Goal: Task Accomplishment & Management: Manage account settings

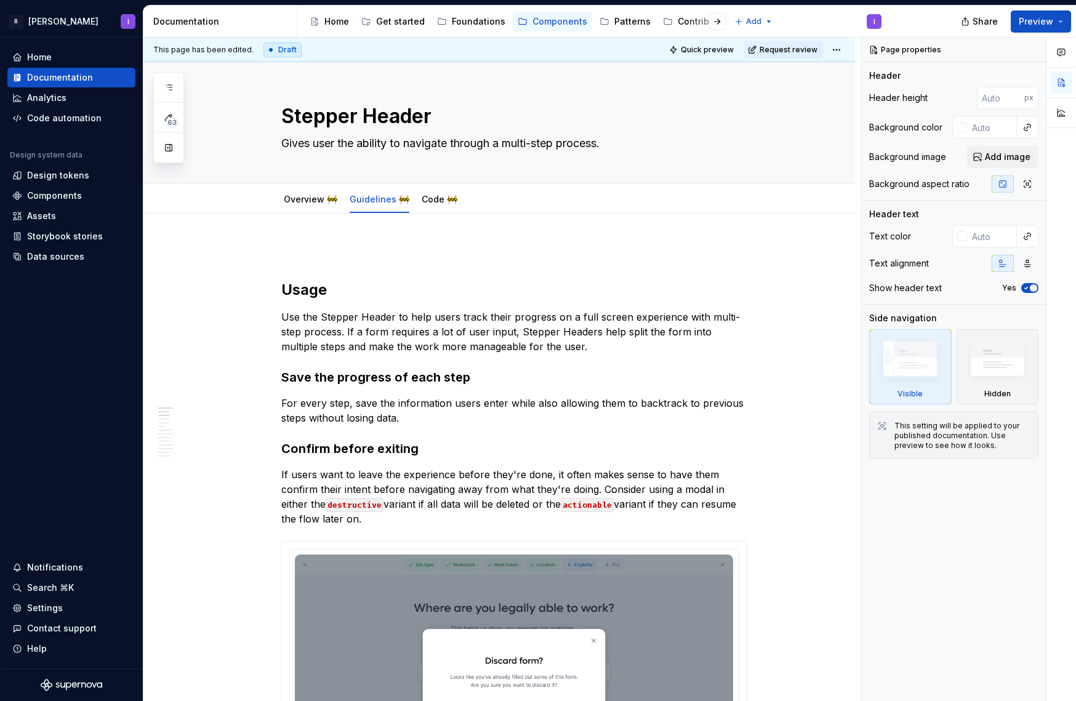
type textarea "*"
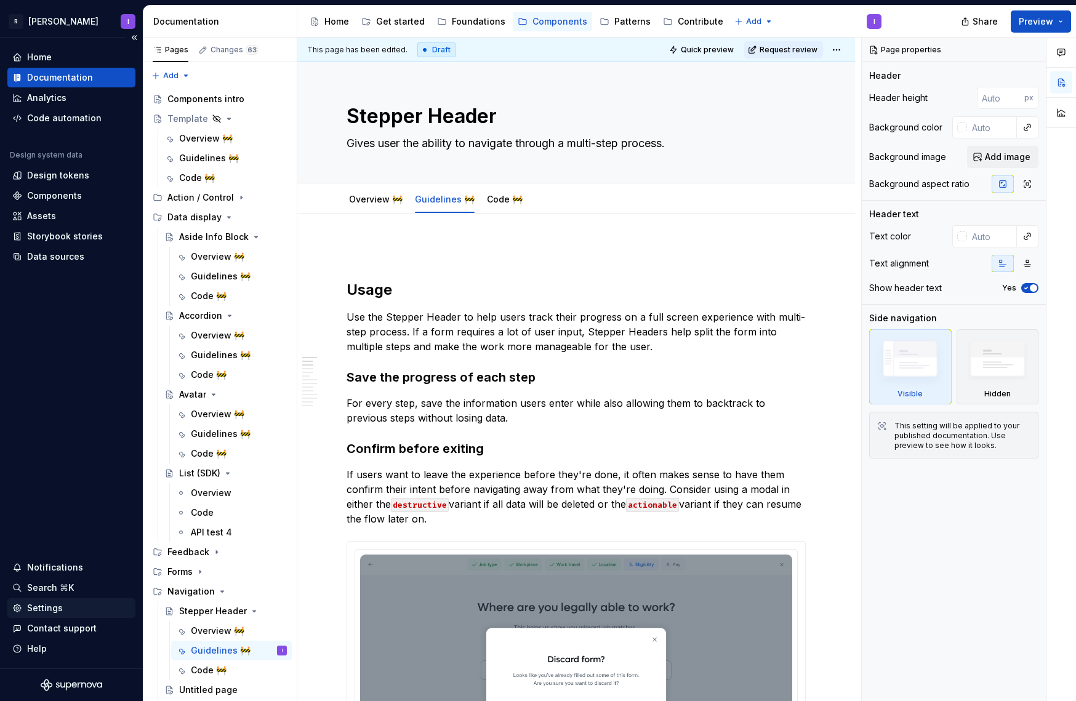
click at [70, 609] on div "Settings" at bounding box center [71, 608] width 118 height 12
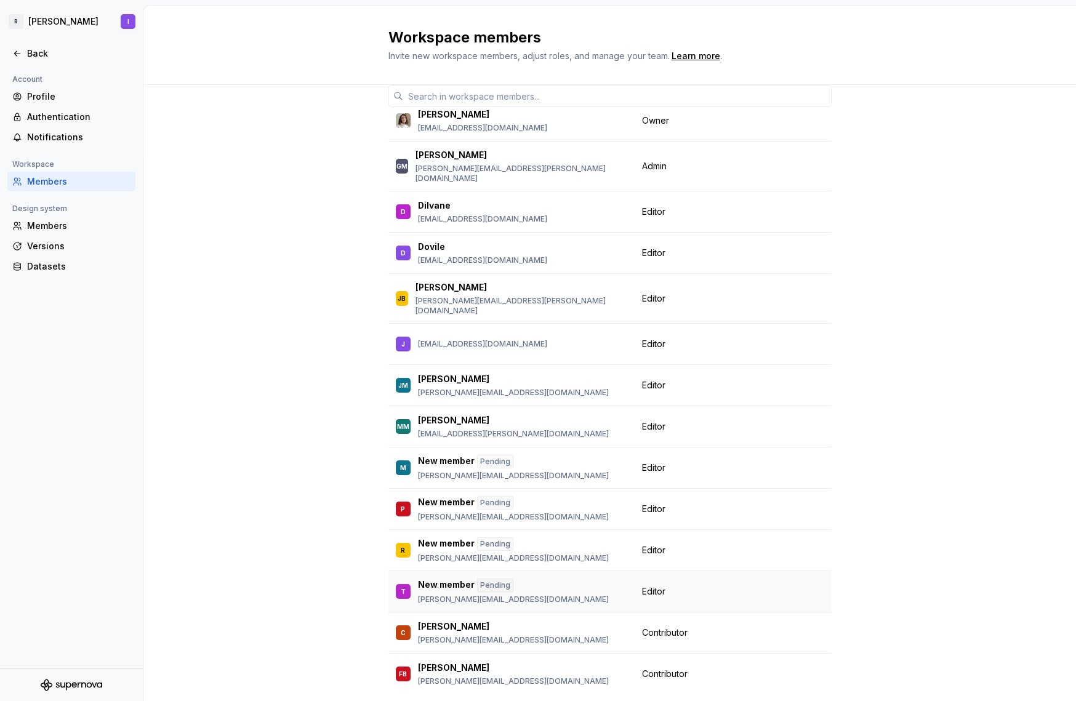
scroll to position [73, 0]
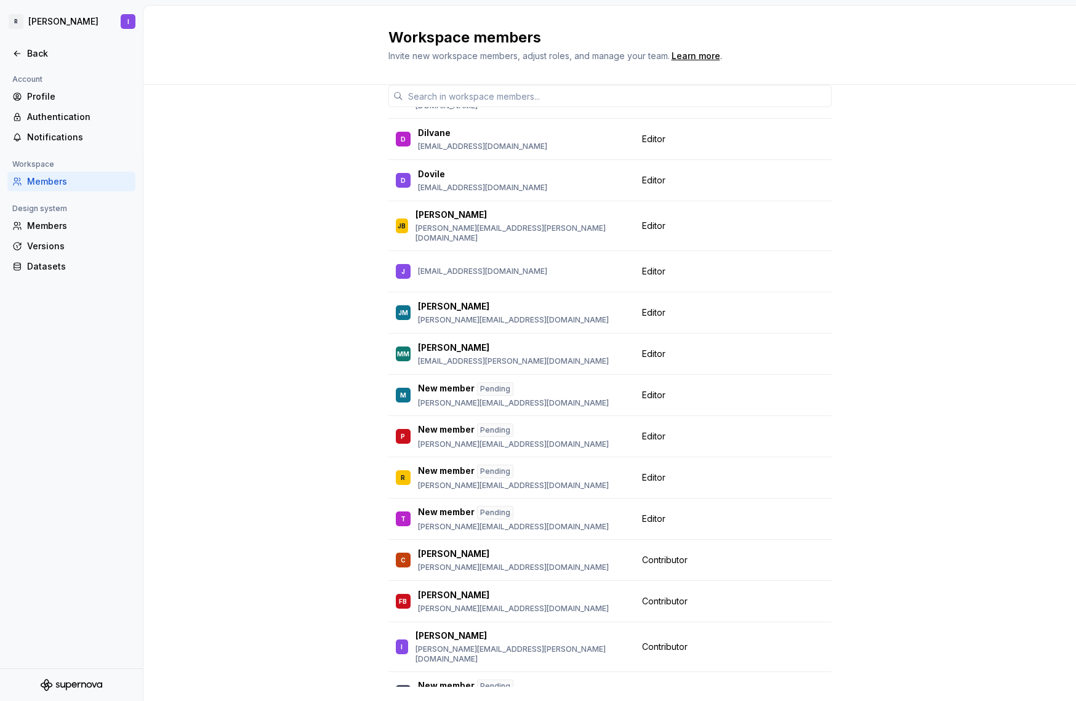
drag, startPoint x: 264, startPoint y: 333, endPoint x: 270, endPoint y: 340, distance: 8.7
click at [264, 333] on div "Member Workspace role [PERSON_NAME] [PERSON_NAME][EMAIL_ADDRESS][DOMAIN_NAME] O…" at bounding box center [609, 386] width 933 height 696
click at [127, 17] on html "R [PERSON_NAME] I Back Account Profile Authentication Notifications Workspace M…" at bounding box center [538, 350] width 1076 height 701
click at [46, 21] on html "R [PERSON_NAME] I Back Account Profile Authentication Notifications Workspace M…" at bounding box center [538, 350] width 1076 height 701
click at [131, 20] on html "R [PERSON_NAME] I Back Account Profile Authentication Notifications Workspace M…" at bounding box center [538, 350] width 1076 height 701
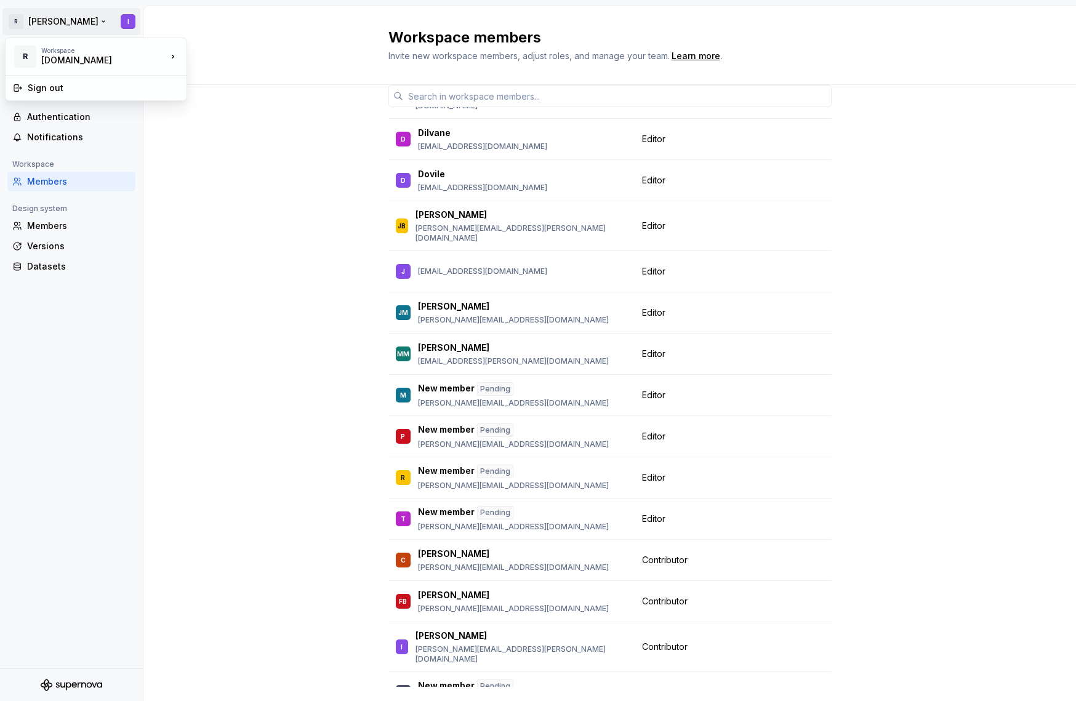
click at [73, 8] on html "R [PERSON_NAME] I Back Account Profile Authentication Notifications Workspace M…" at bounding box center [538, 350] width 1076 height 701
click at [23, 55] on div "Back" at bounding box center [71, 53] width 118 height 12
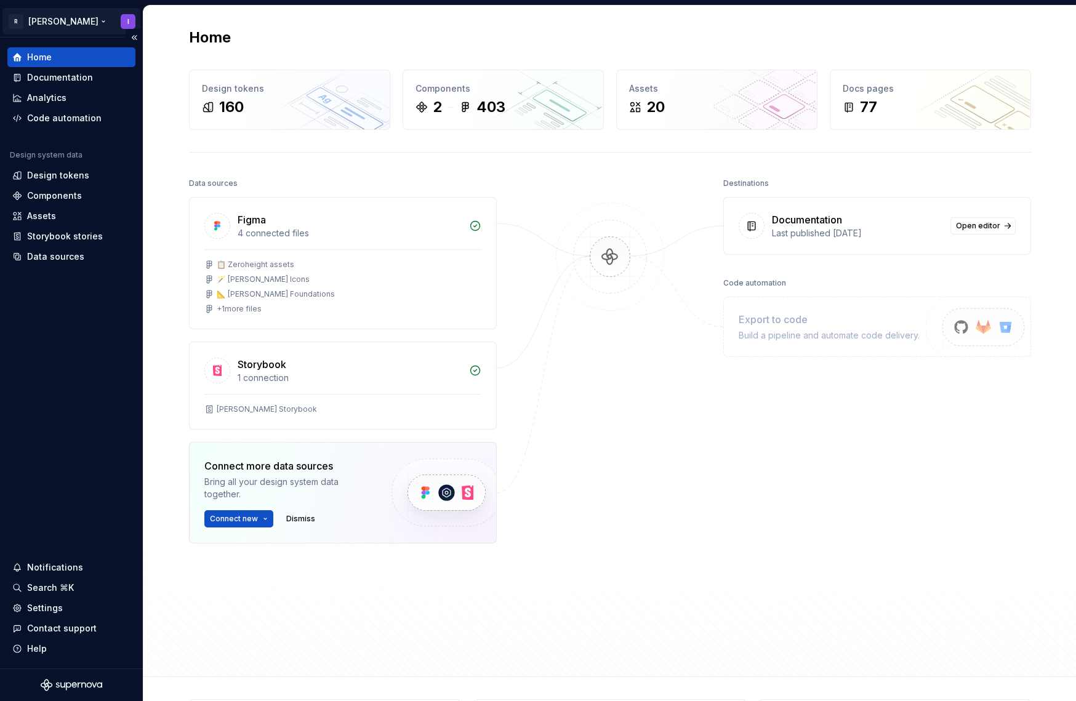
click at [126, 20] on html "R [PERSON_NAME] I Home Documentation Analytics Code automation Design system da…" at bounding box center [538, 350] width 1076 height 701
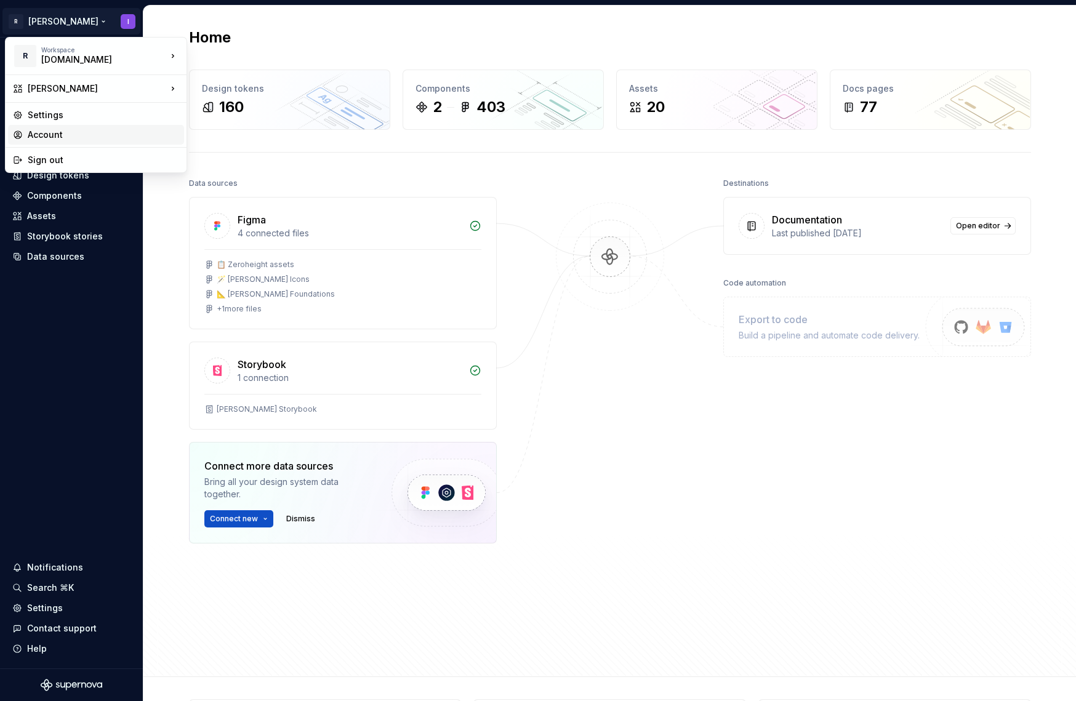
click at [47, 136] on div "Account" at bounding box center [103, 135] width 151 height 12
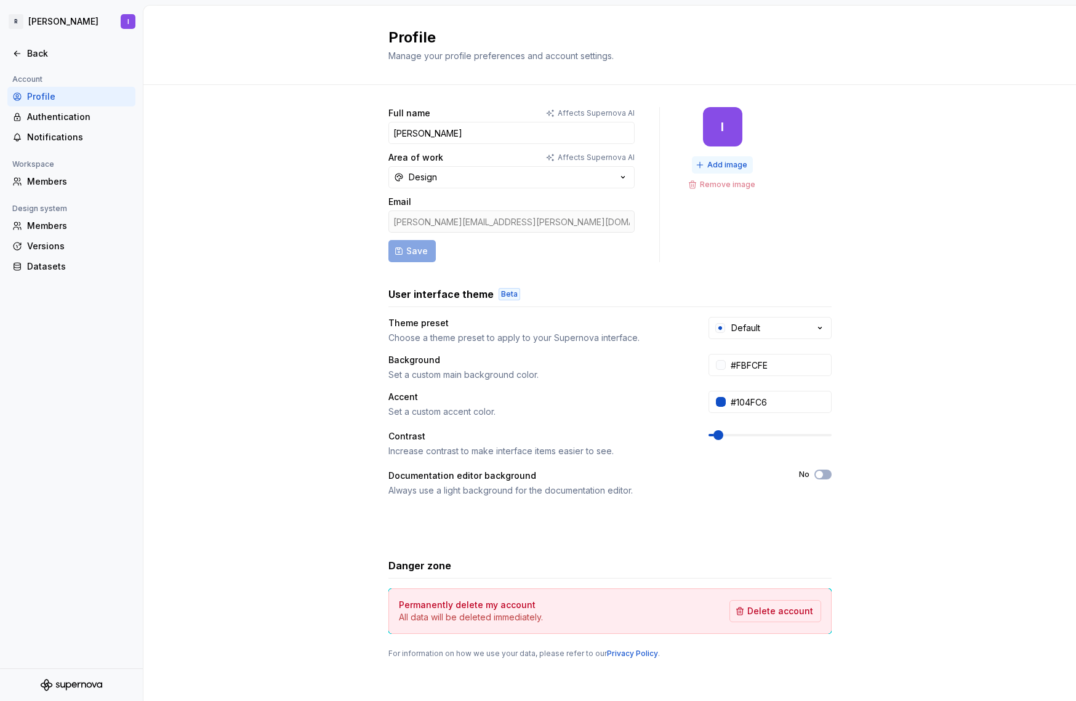
click at [710, 163] on span "Add image" at bounding box center [727, 165] width 40 height 10
